Goal: Transaction & Acquisition: Purchase product/service

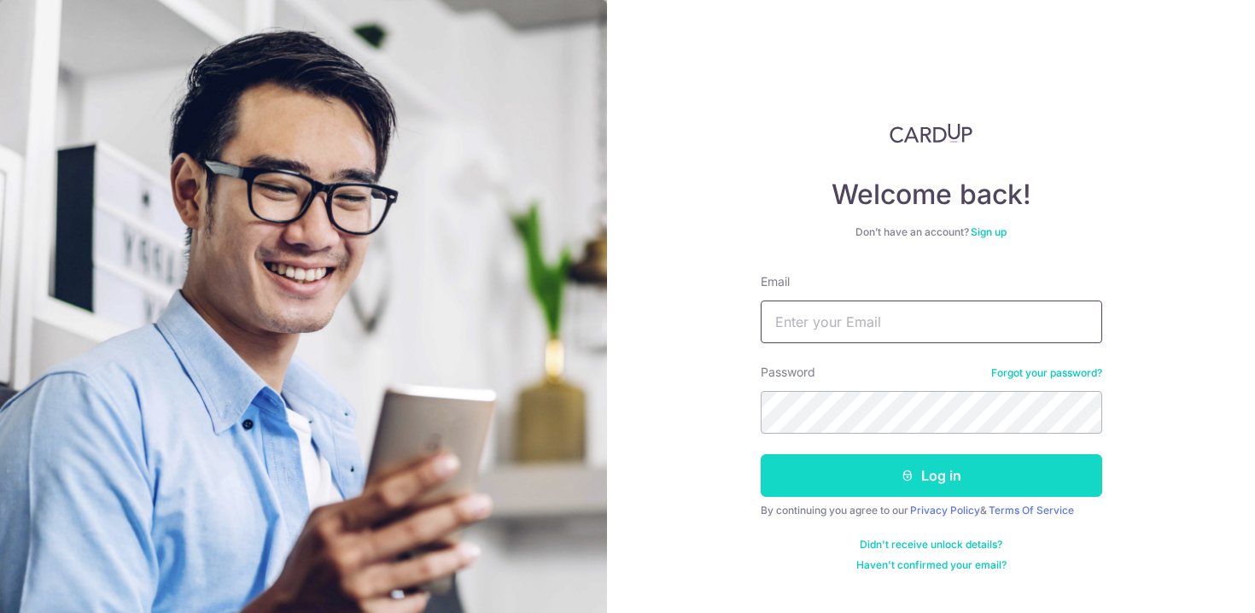
type input "[EMAIL_ADDRESS][DOMAIN_NAME]"
click at [854, 487] on button "Log in" at bounding box center [931, 475] width 341 height 43
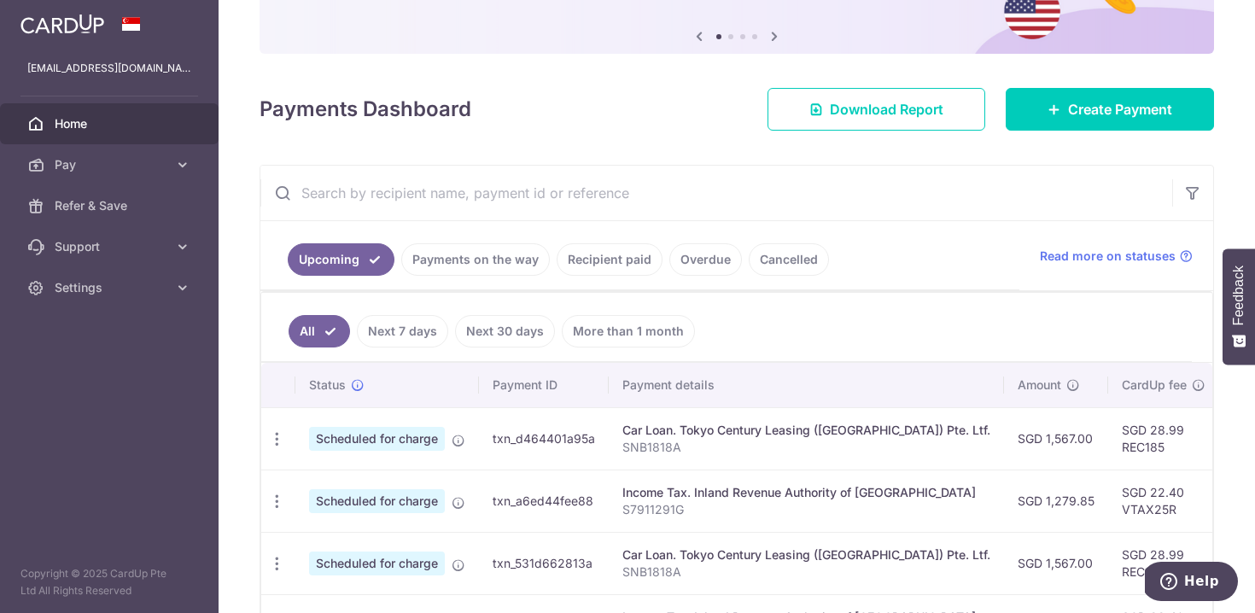
scroll to position [182, 0]
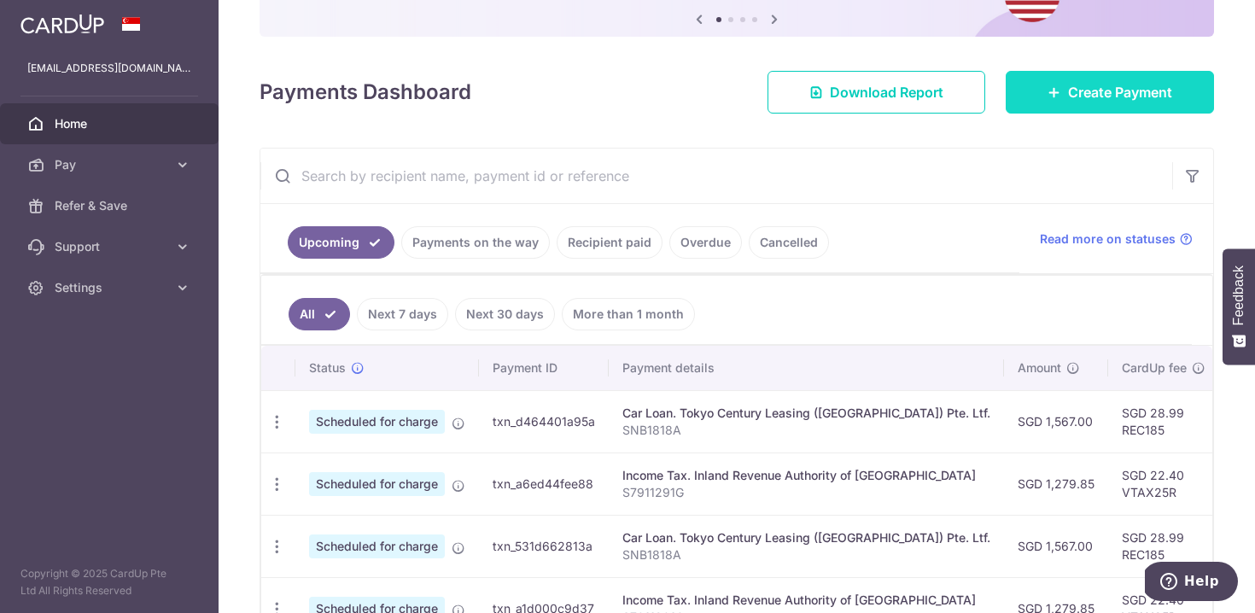
click at [1100, 96] on span "Create Payment" at bounding box center [1120, 92] width 104 height 20
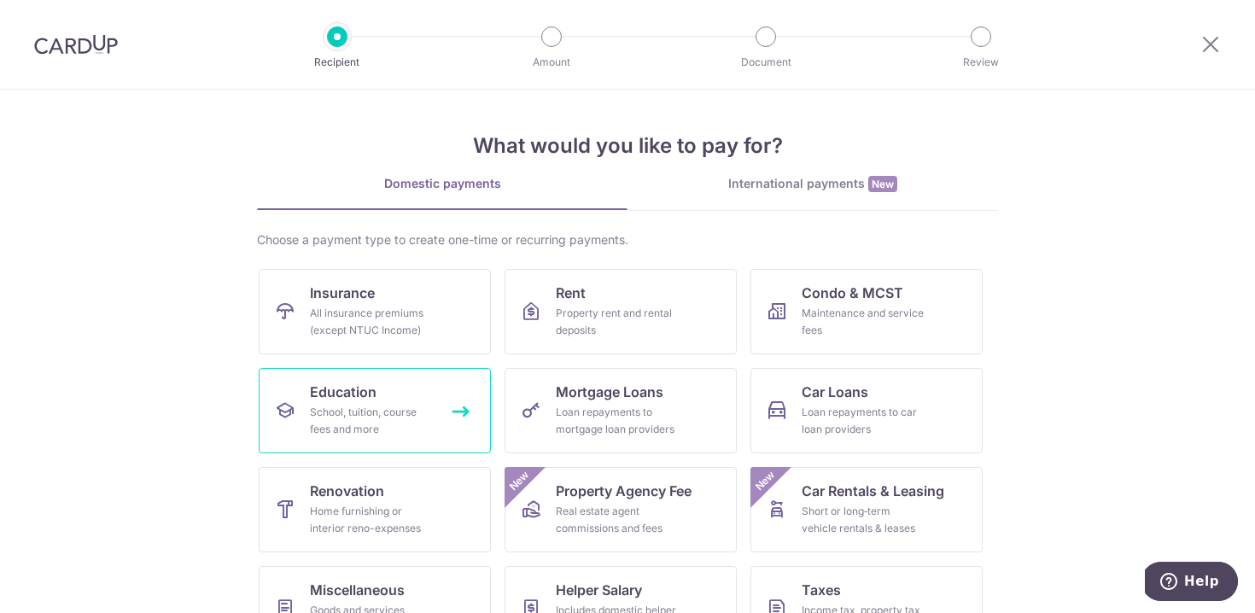
click at [423, 380] on link "Education School, tuition, course fees and more" at bounding box center [375, 410] width 232 height 85
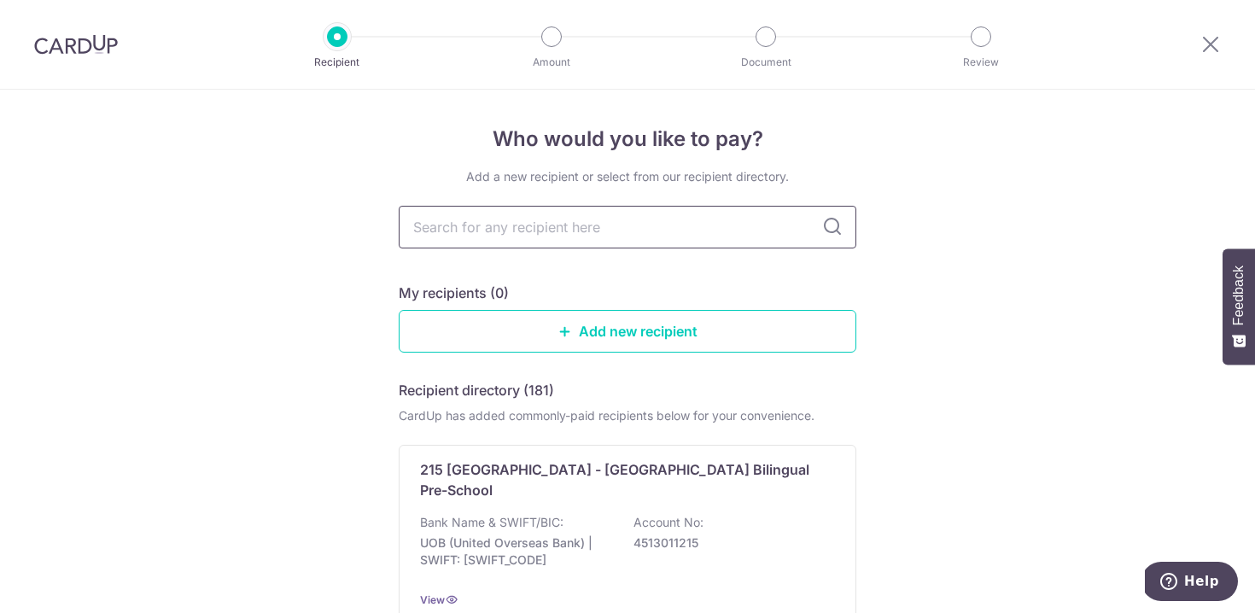
click at [533, 235] on input "text" at bounding box center [628, 227] width 458 height 43
type input "wang learning"
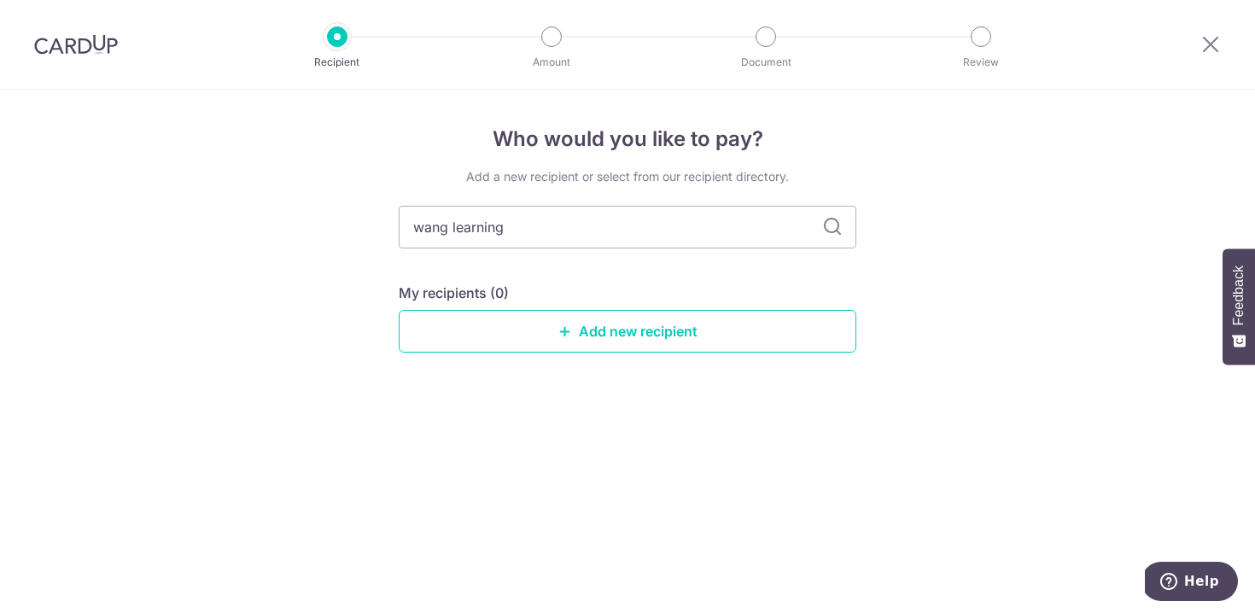
click at [841, 221] on icon at bounding box center [832, 227] width 20 height 20
click at [651, 240] on input "wang learning" at bounding box center [628, 227] width 458 height 43
type input "[GEOGRAPHIC_DATA]"
click at [829, 226] on icon at bounding box center [832, 227] width 20 height 20
drag, startPoint x: 688, startPoint y: 220, endPoint x: 292, endPoint y: 201, distance: 396.5
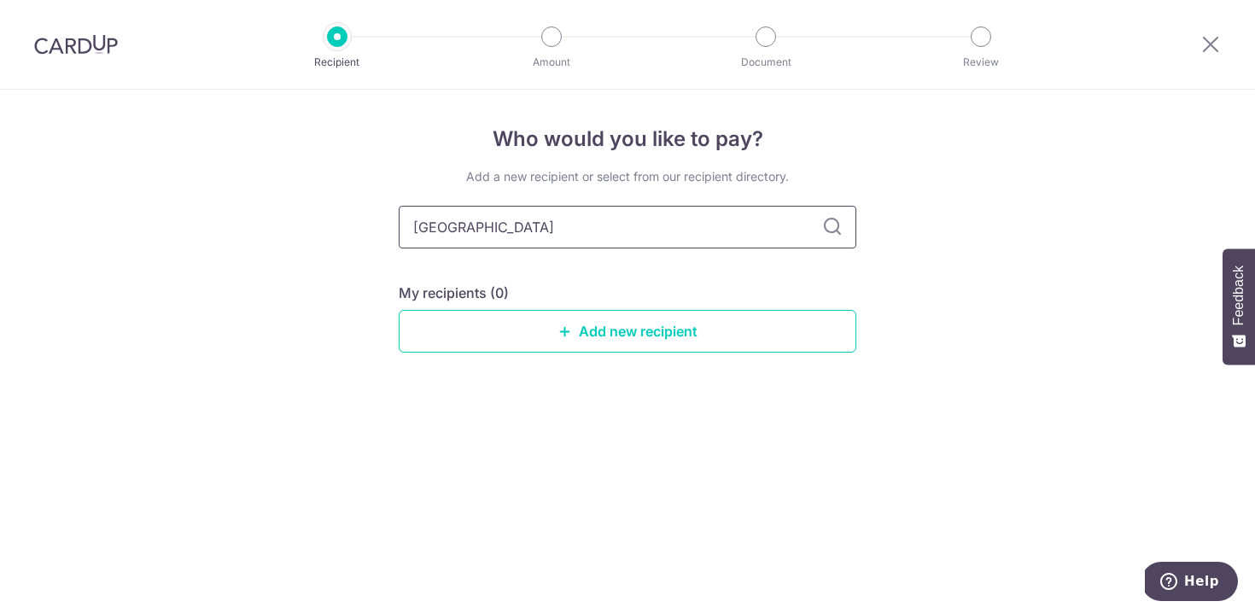
click at [292, 202] on div "Who would you like to pay? Add a new recipient or select from our recipient dir…" at bounding box center [627, 351] width 1255 height 523
type input "[PERSON_NAME]"
click at [832, 224] on icon at bounding box center [832, 227] width 20 height 20
click at [823, 228] on icon at bounding box center [832, 227] width 20 height 20
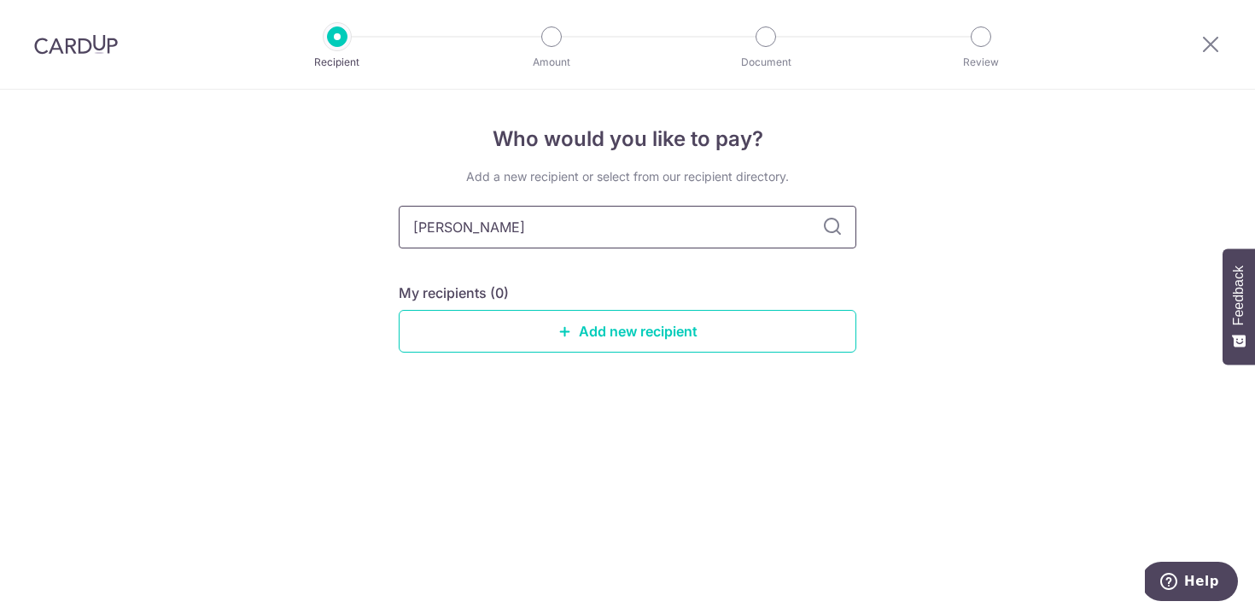
click at [617, 238] on input "[PERSON_NAME]" at bounding box center [628, 227] width 458 height 43
type input "r"
type input "wan"
drag, startPoint x: 522, startPoint y: 226, endPoint x: 361, endPoint y: 219, distance: 161.5
click at [361, 219] on div "Who would you like to pay? Add a new recipient or select from our recipient dir…" at bounding box center [627, 351] width 1255 height 523
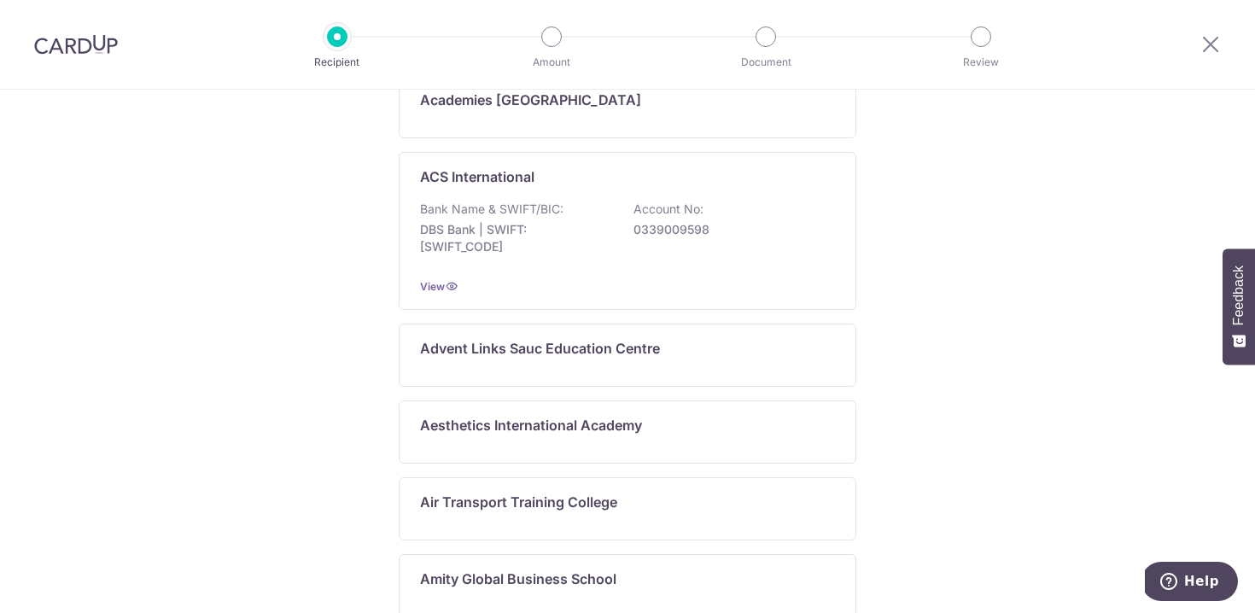
scroll to position [952, 0]
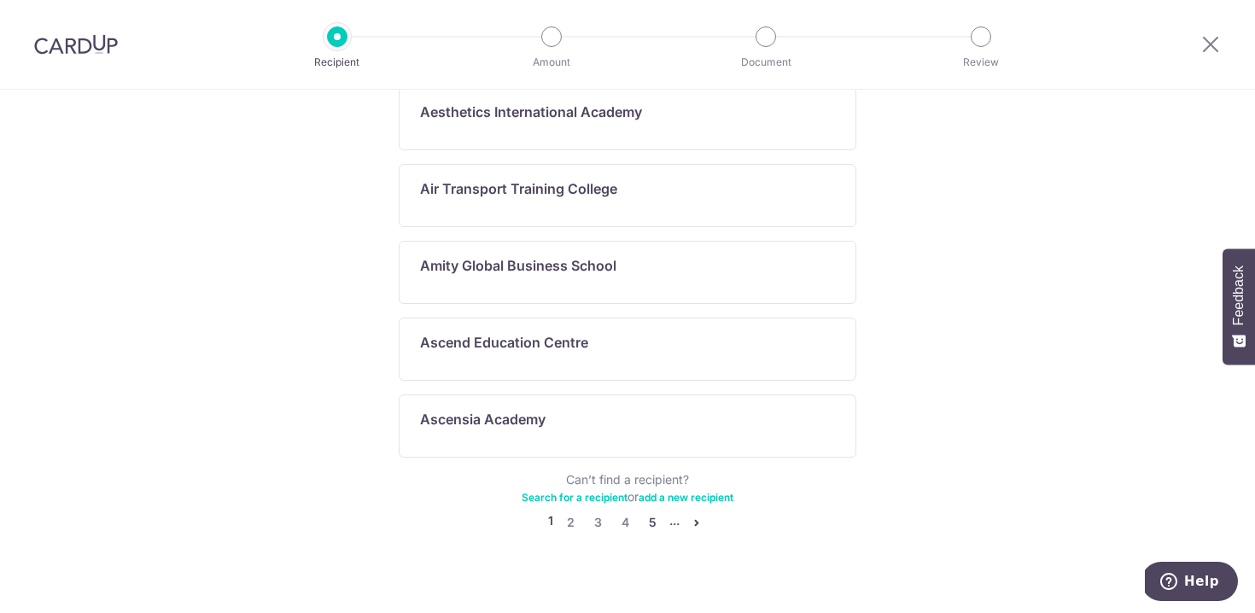
click at [656, 512] on link "5" at bounding box center [652, 522] width 20 height 20
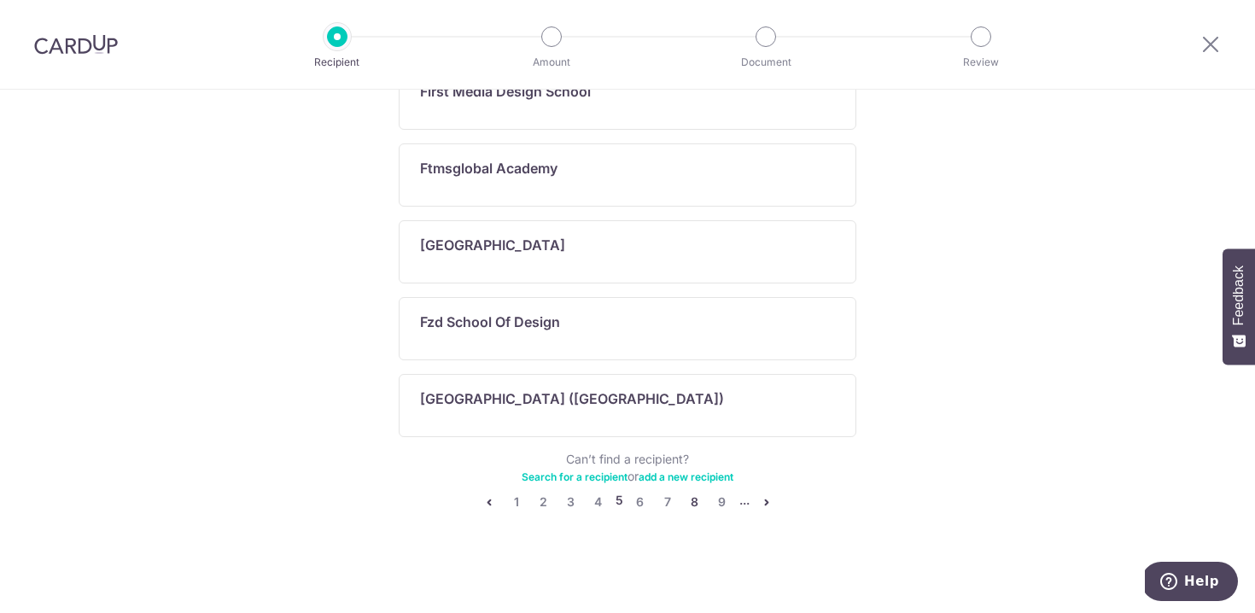
click at [698, 501] on link "8" at bounding box center [695, 502] width 20 height 20
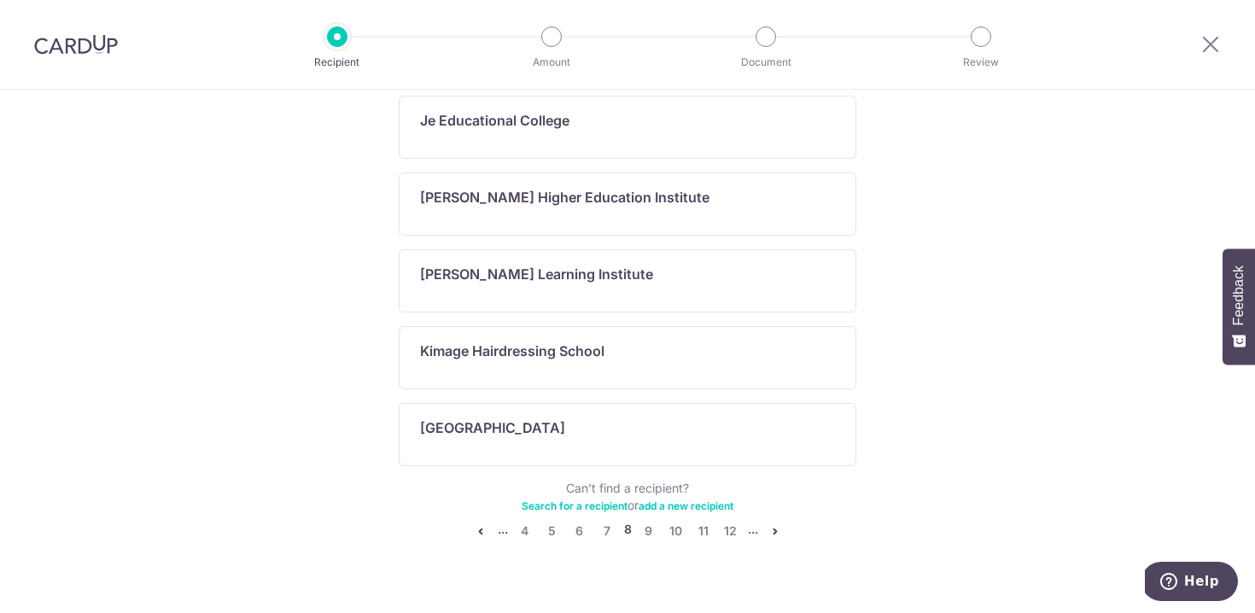
scroll to position [1158, 0]
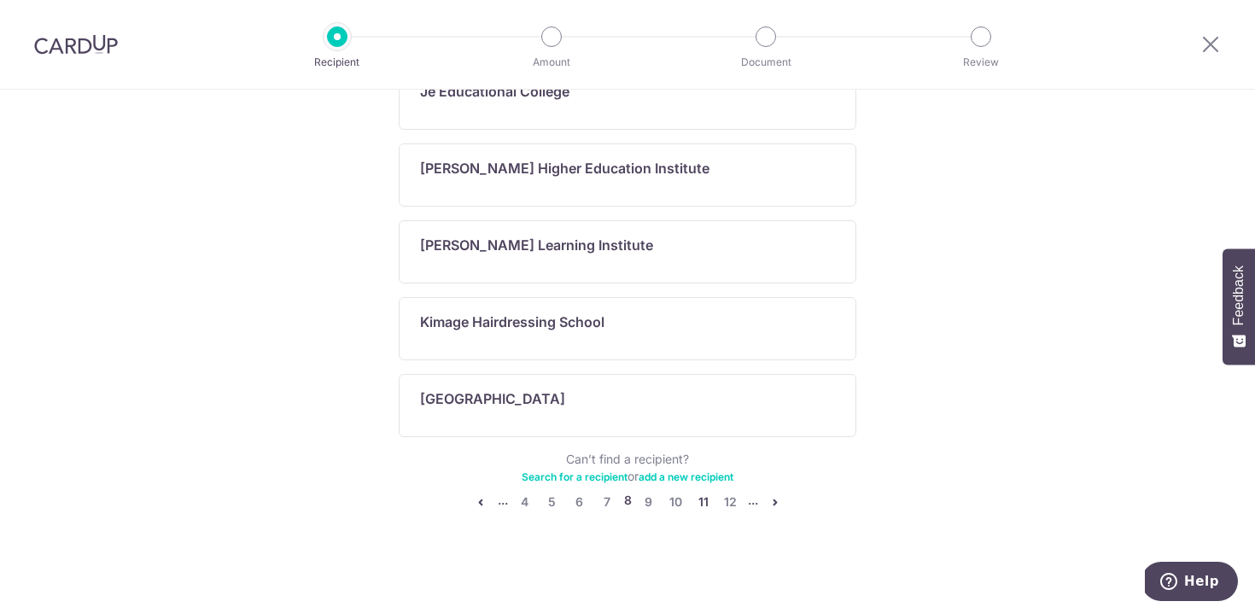
click at [707, 503] on link "11" at bounding box center [703, 502] width 20 height 20
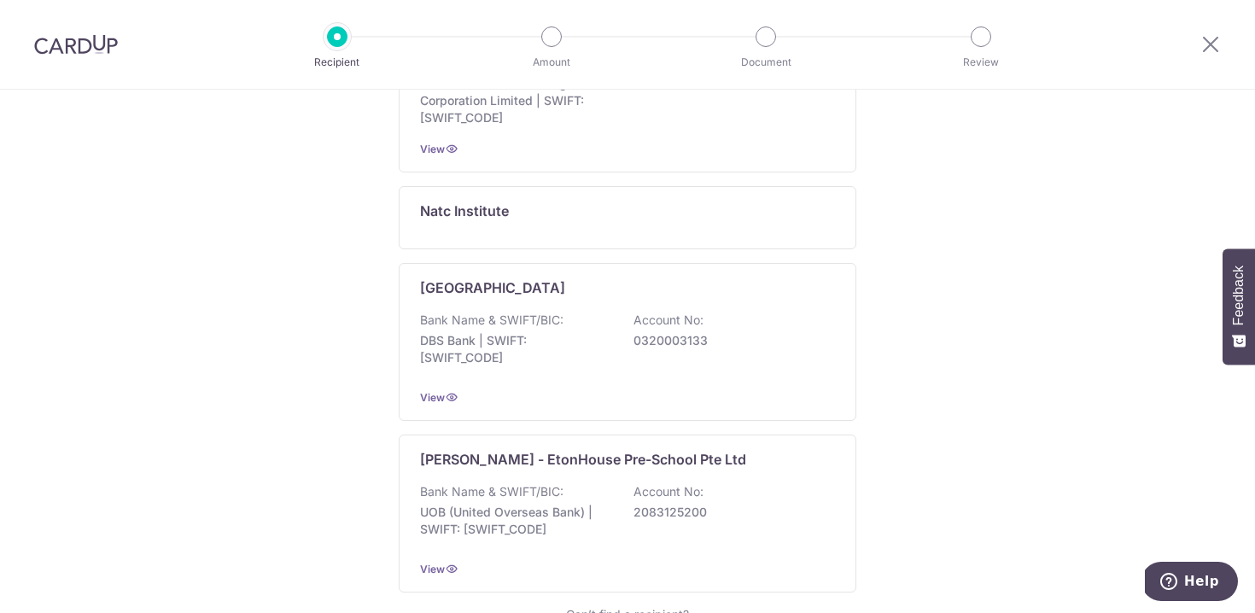
scroll to position [1348, 0]
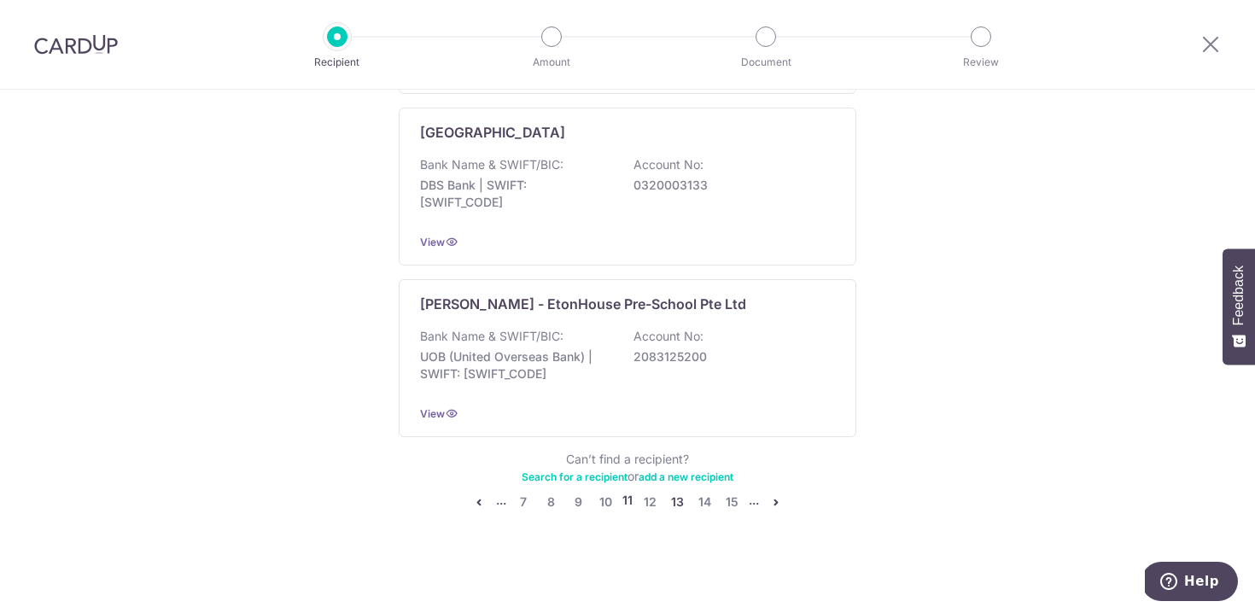
click at [679, 503] on link "13" at bounding box center [677, 502] width 20 height 20
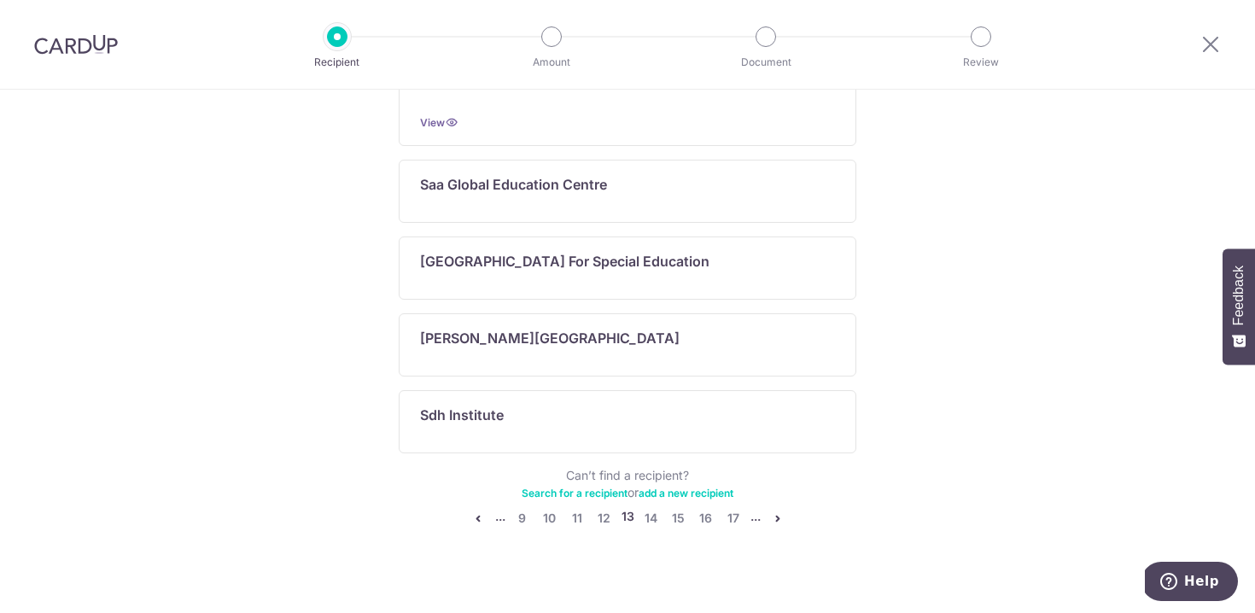
scroll to position [952, 0]
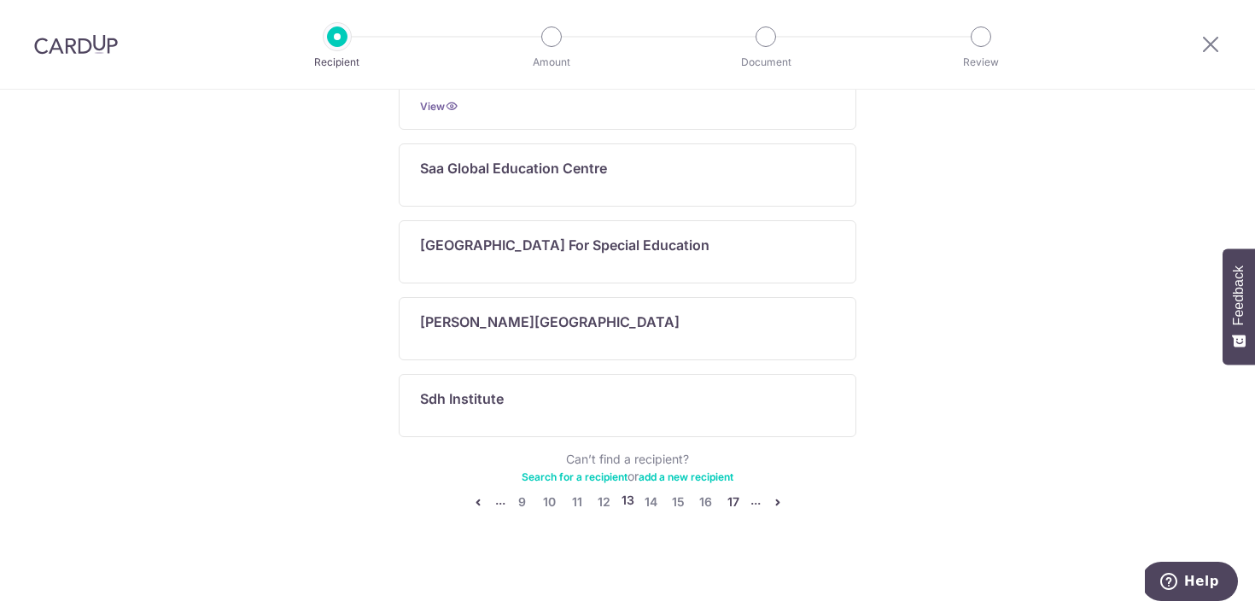
click at [730, 502] on link "17" at bounding box center [733, 502] width 20 height 20
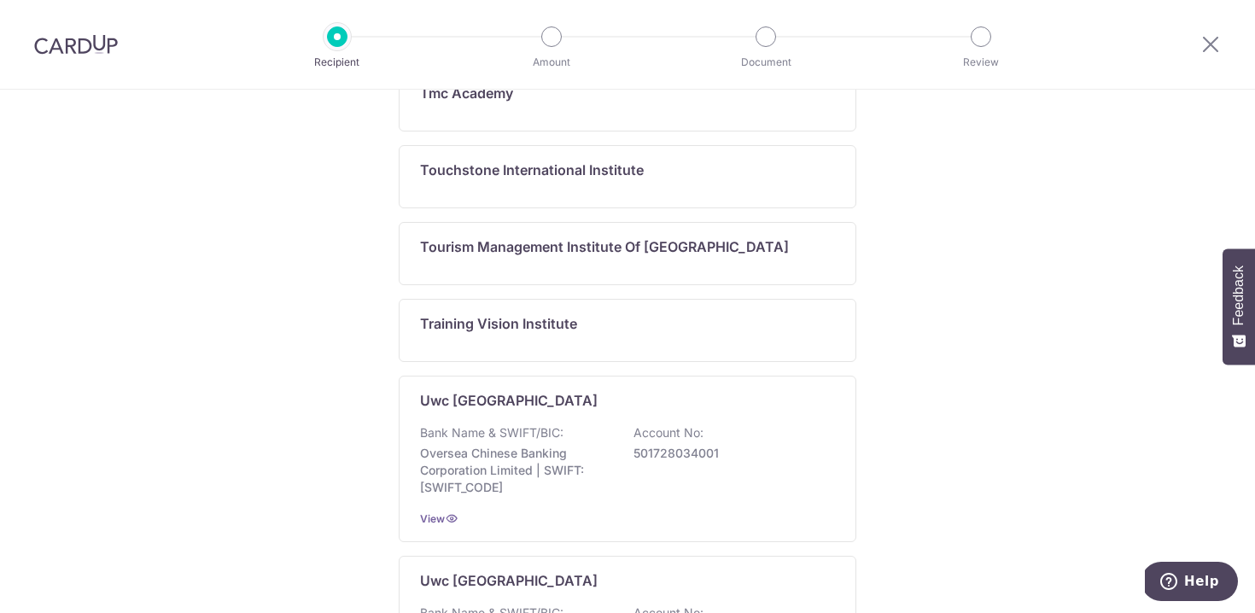
scroll to position [1253, 0]
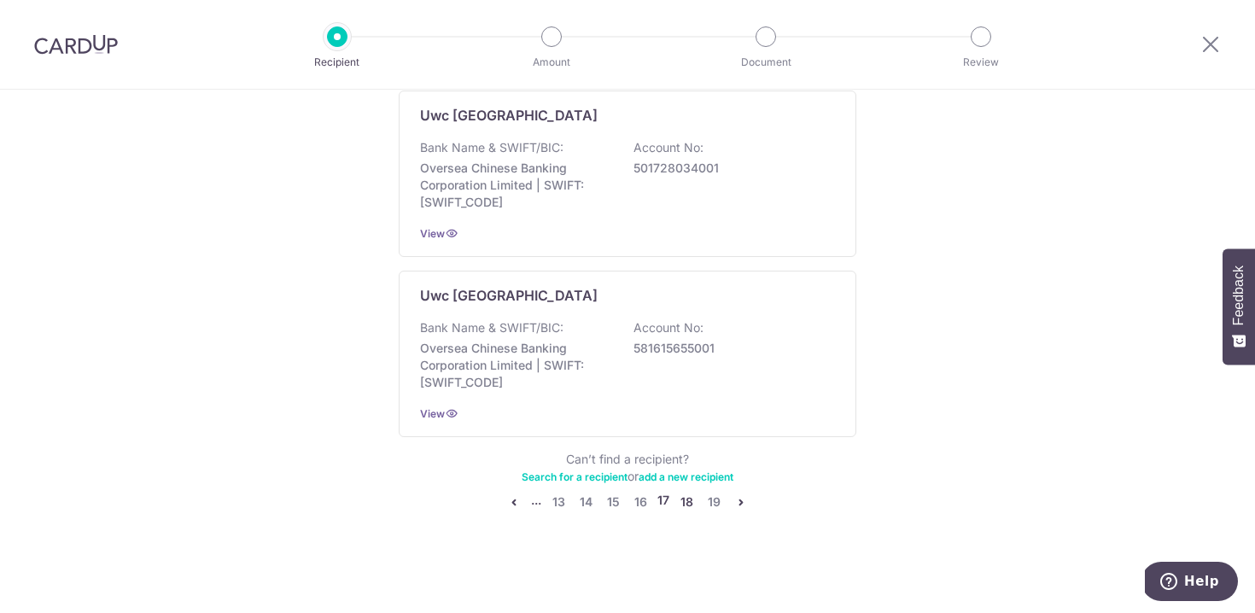
click at [687, 504] on link "18" at bounding box center [686, 502] width 20 height 20
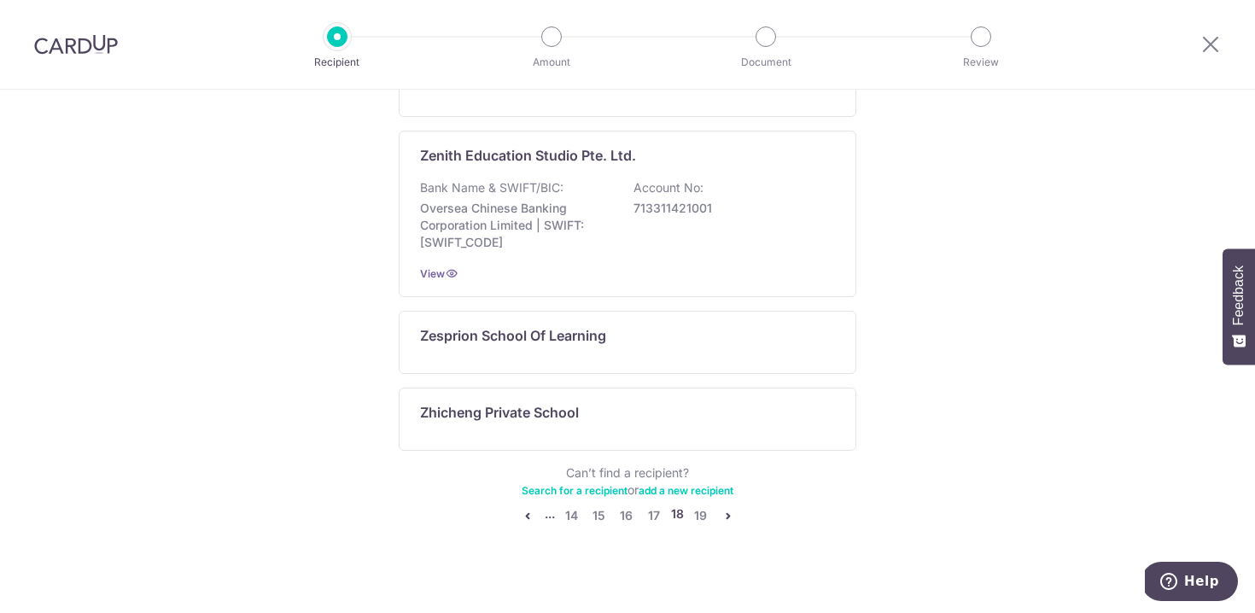
scroll to position [1167, 0]
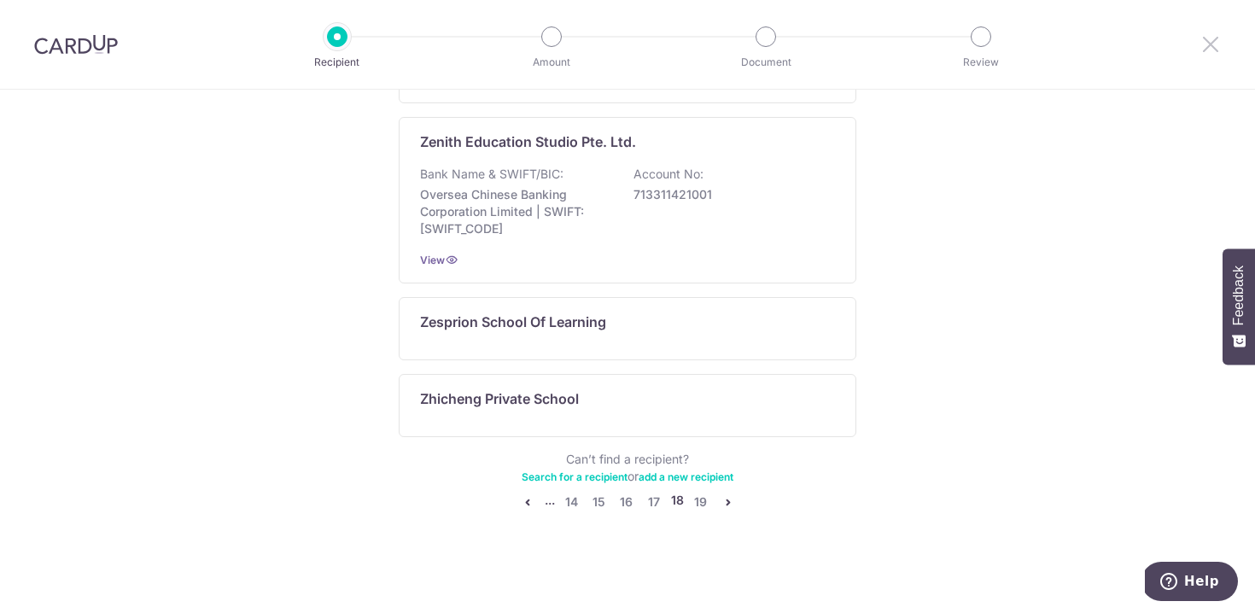
click at [1207, 53] on icon at bounding box center [1210, 43] width 20 height 21
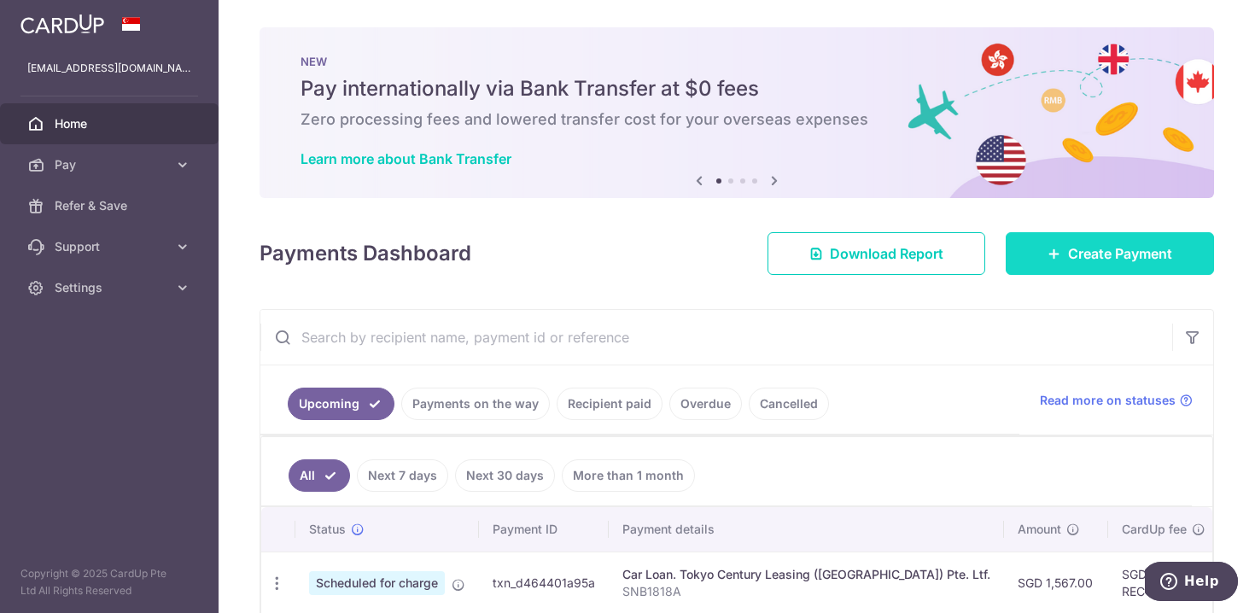
click at [1099, 263] on span "Create Payment" at bounding box center [1120, 253] width 104 height 20
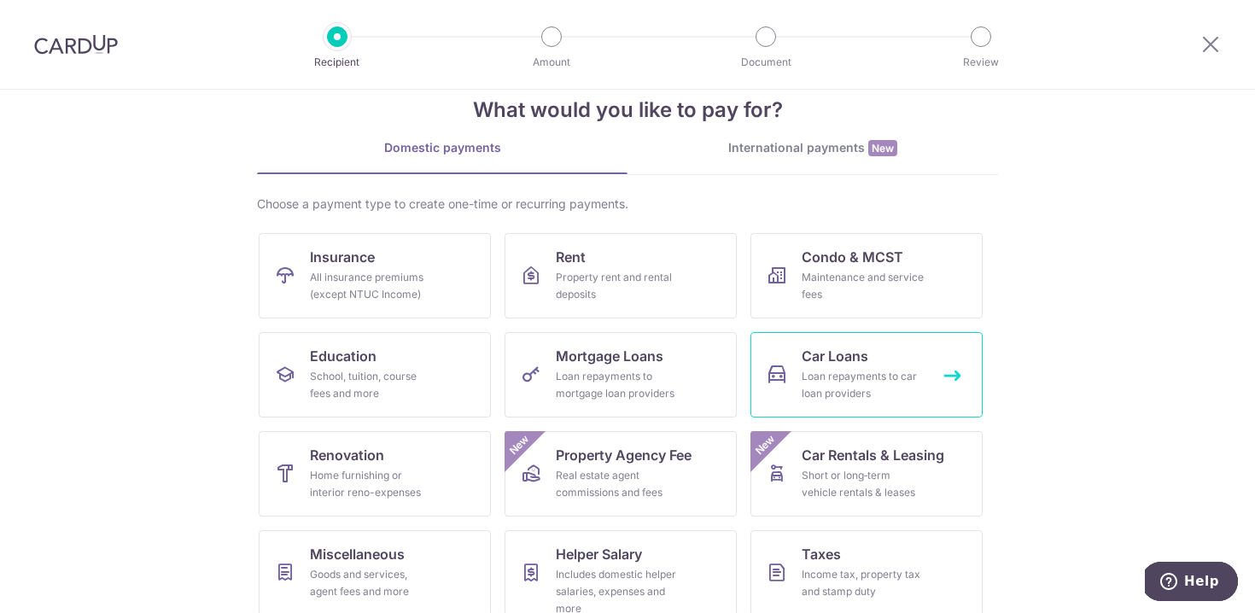
scroll to position [89, 0]
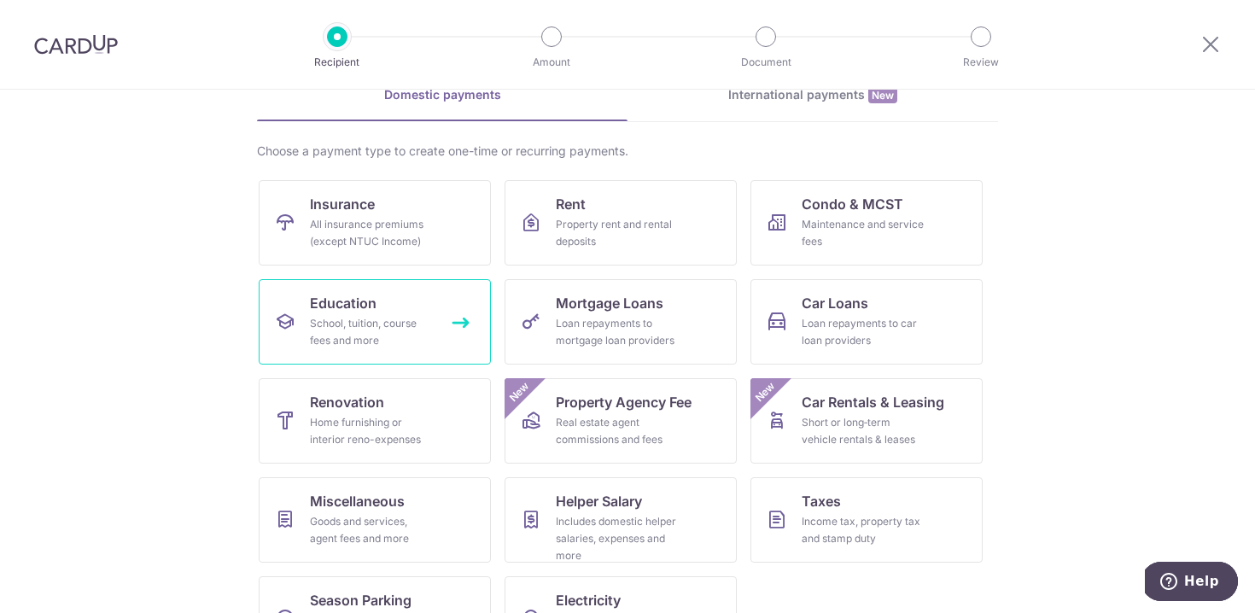
click at [376, 332] on div "School, tuition, course fees and more" at bounding box center [371, 332] width 123 height 34
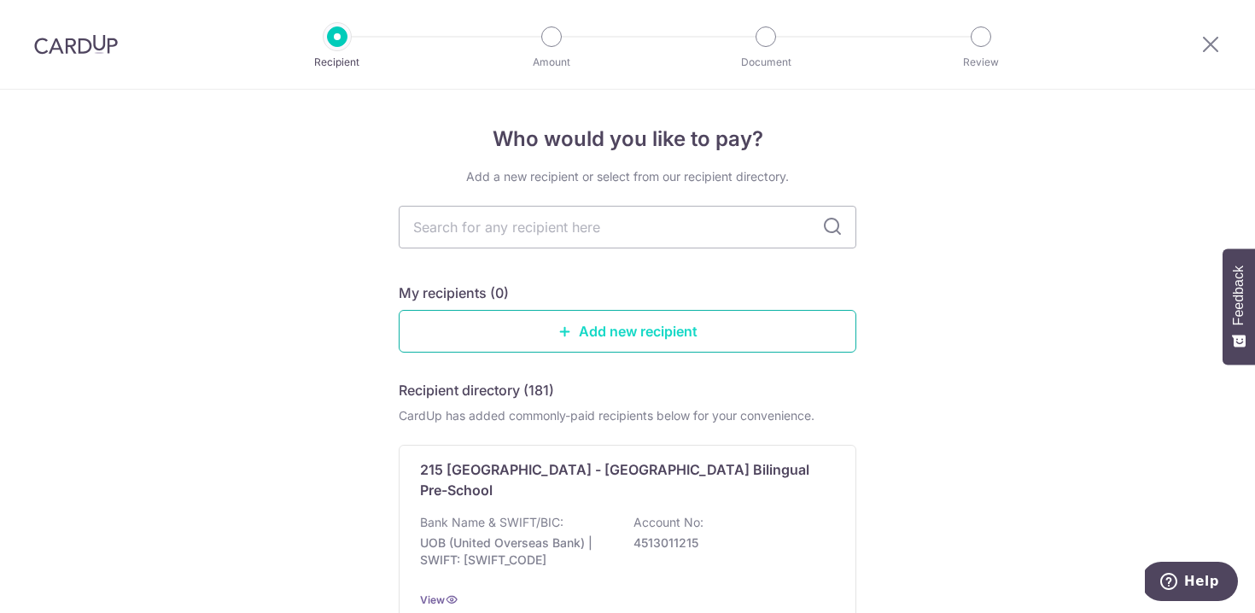
click at [650, 327] on link "Add new recipient" at bounding box center [628, 331] width 458 height 43
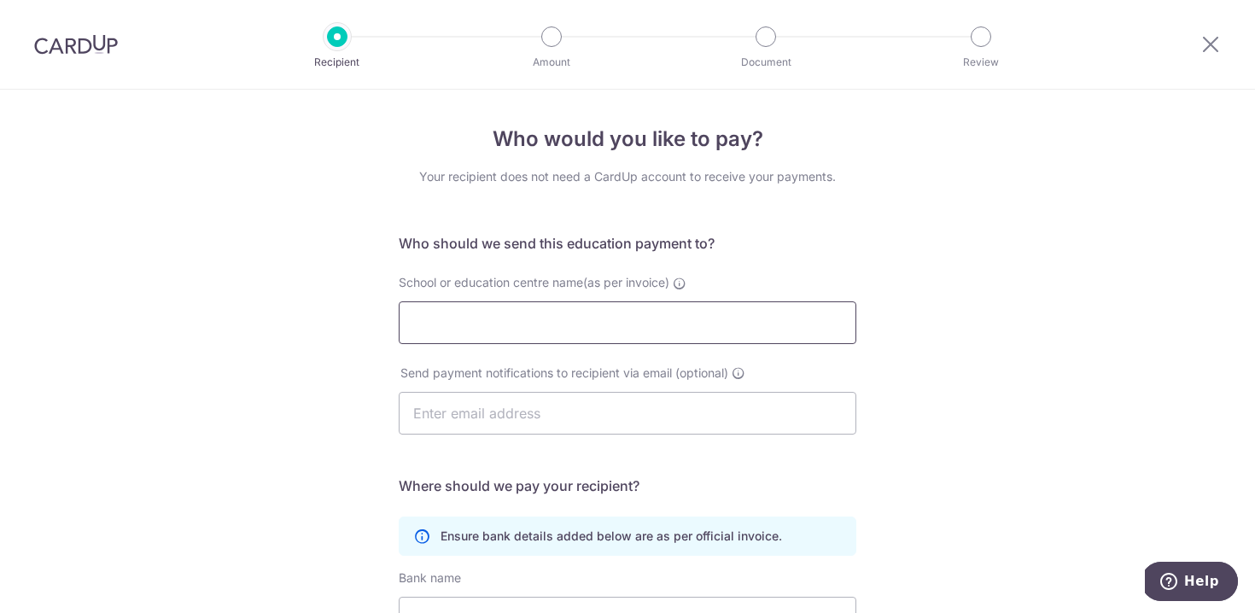
click at [650, 327] on input "School or education centre name(as per invoice)" at bounding box center [628, 322] width 458 height 43
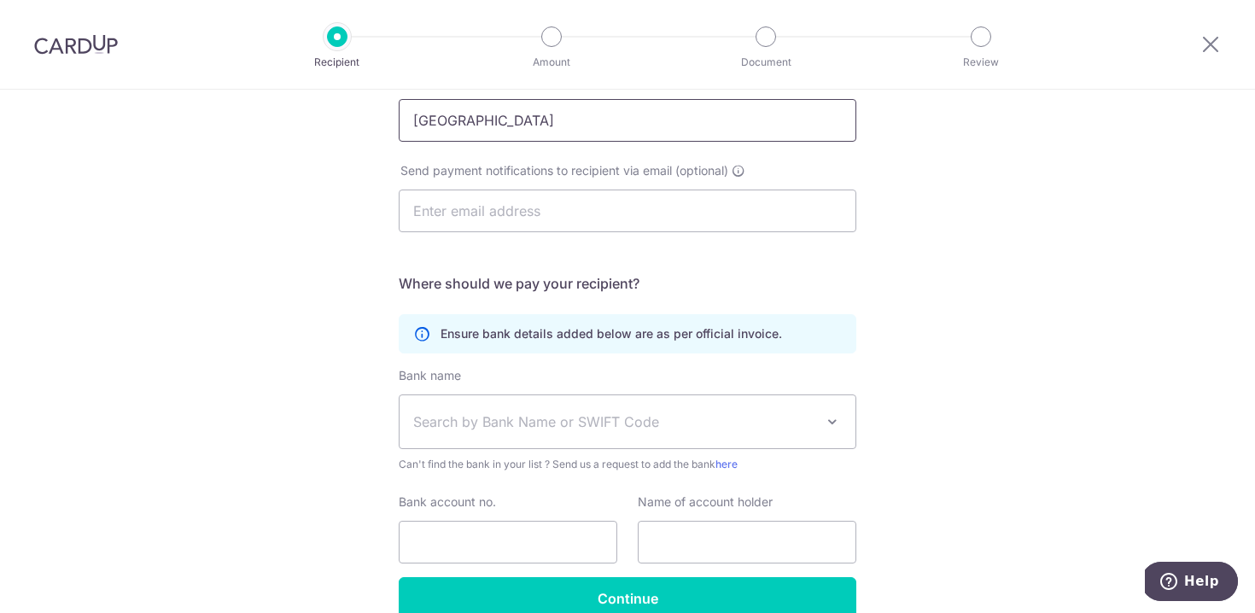
scroll to position [207, 0]
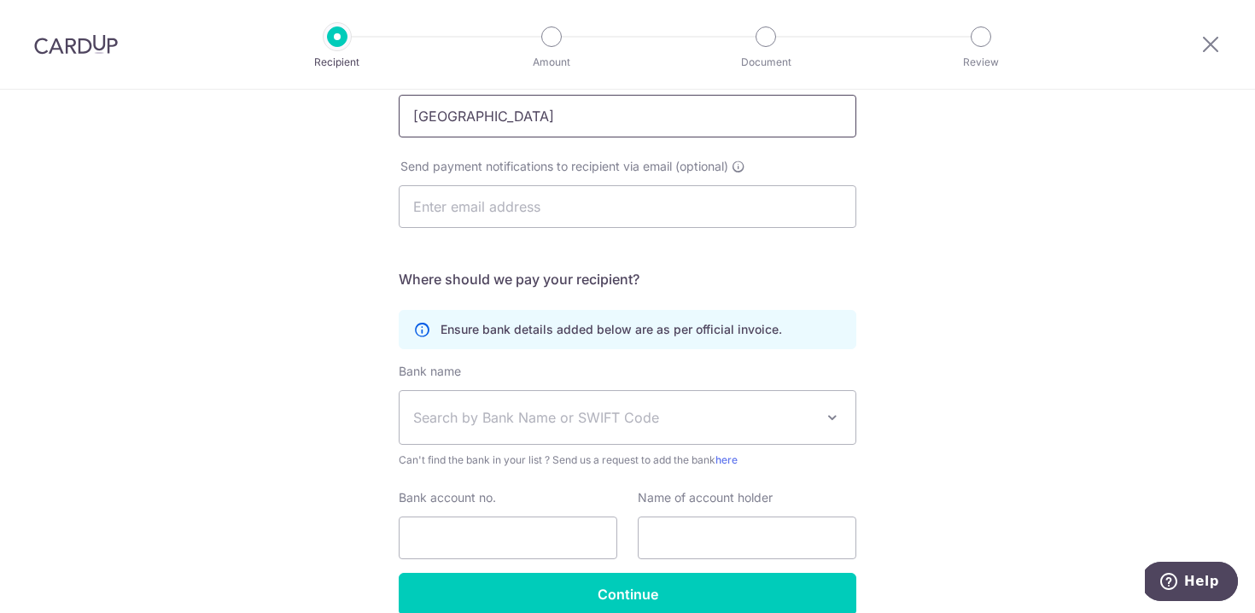
type input "Wang Learning Centre"
click at [637, 425] on span "Search by Bank Name or SWIFT Code" at bounding box center [613, 417] width 401 height 20
drag, startPoint x: 622, startPoint y: 113, endPoint x: 363, endPoint y: 114, distance: 259.5
click at [363, 114] on div "Who would you like to pay? Your recipient does not need a CardUp account to rec…" at bounding box center [627, 289] width 1255 height 813
click at [466, 198] on input "text" at bounding box center [628, 206] width 458 height 43
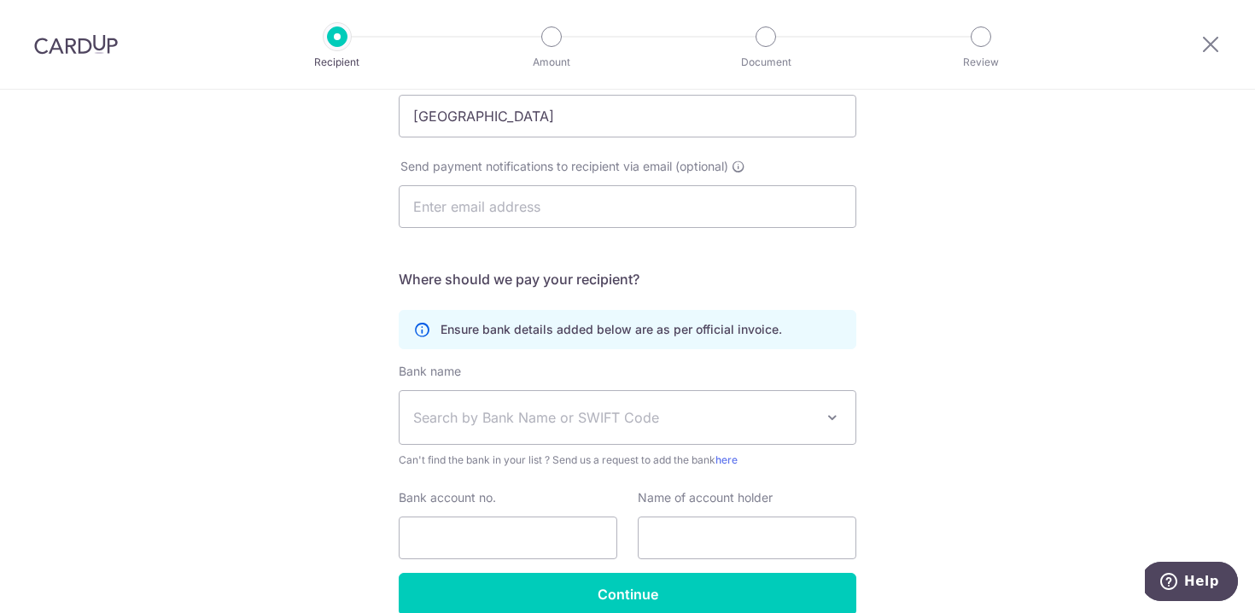
click at [453, 411] on span "Search by Bank Name or SWIFT Code" at bounding box center [613, 417] width 401 height 20
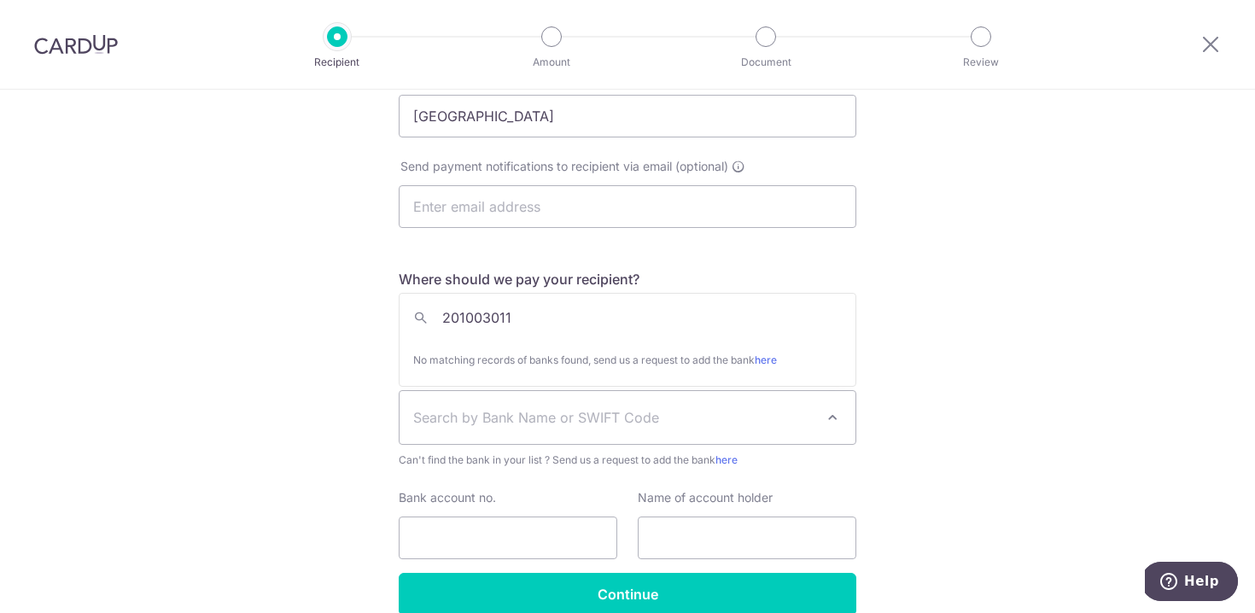
type input "201003011R"
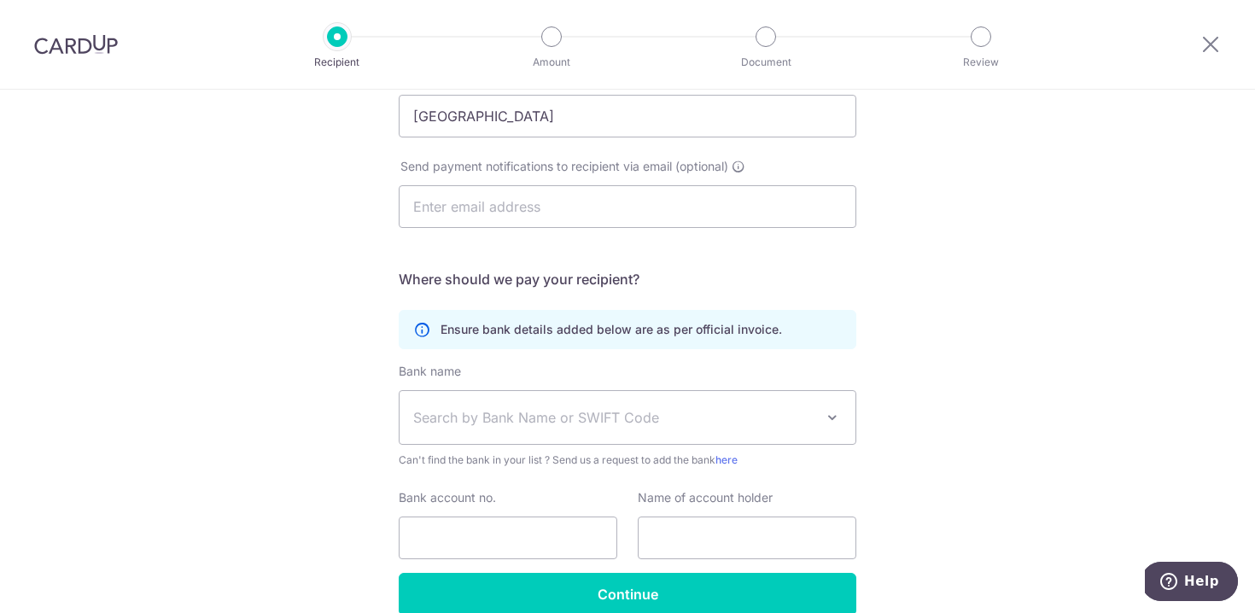
click at [926, 338] on div "Who would you like to pay? Your recipient does not need a CardUp account to rec…" at bounding box center [627, 289] width 1255 height 813
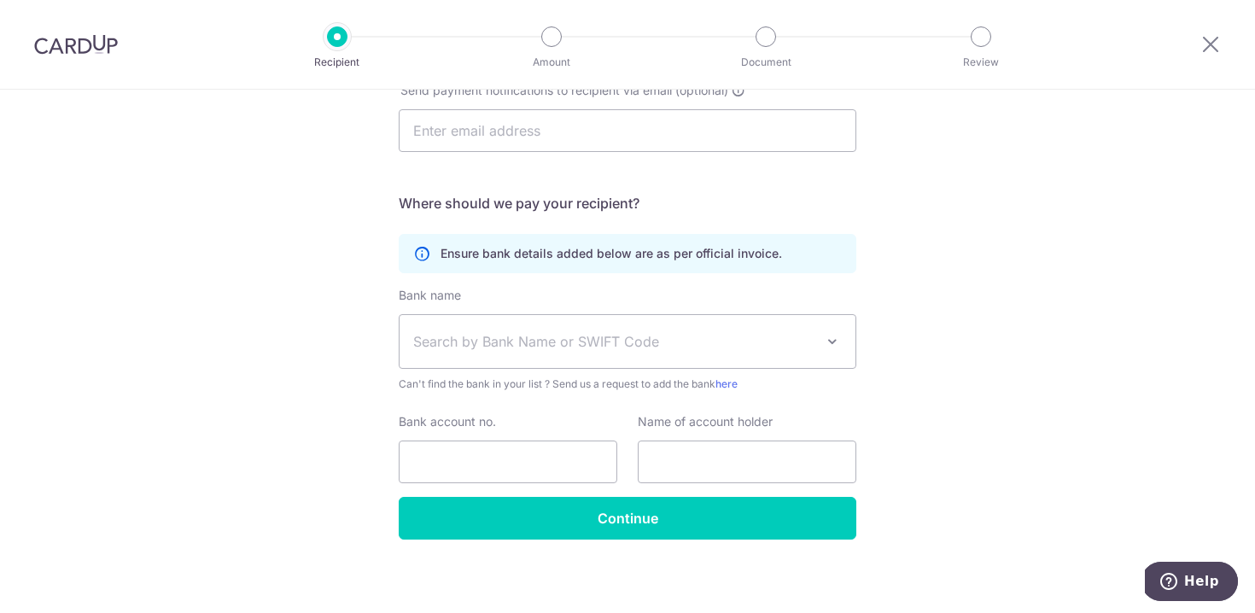
scroll to position [289, 0]
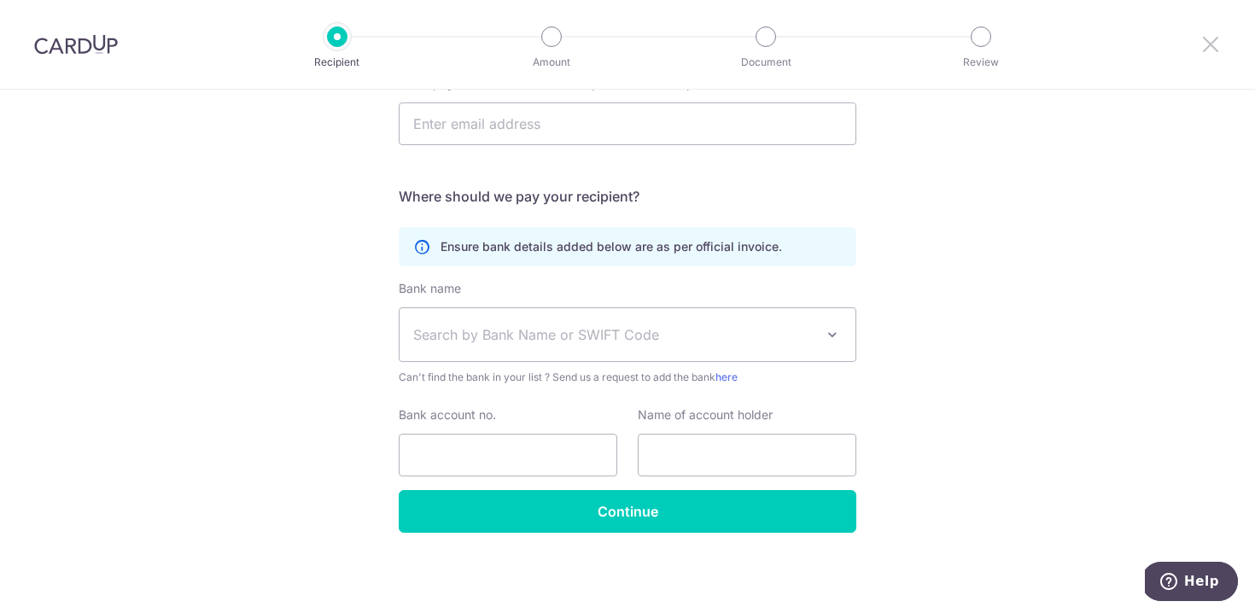
click at [1208, 41] on icon at bounding box center [1210, 43] width 20 height 21
